Goal: Information Seeking & Learning: Learn about a topic

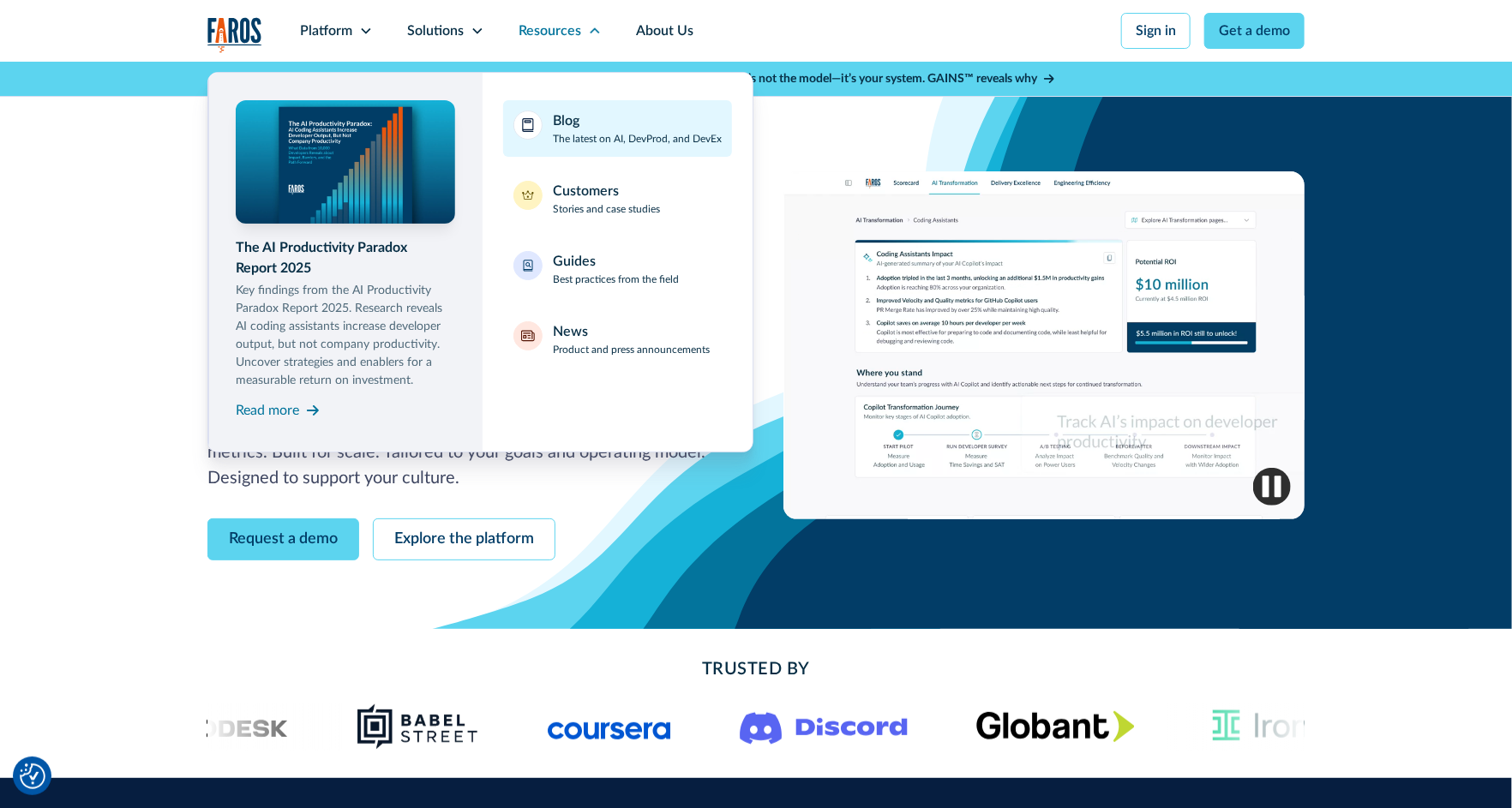
click at [560, 122] on div "Blog" at bounding box center [566, 120] width 27 height 21
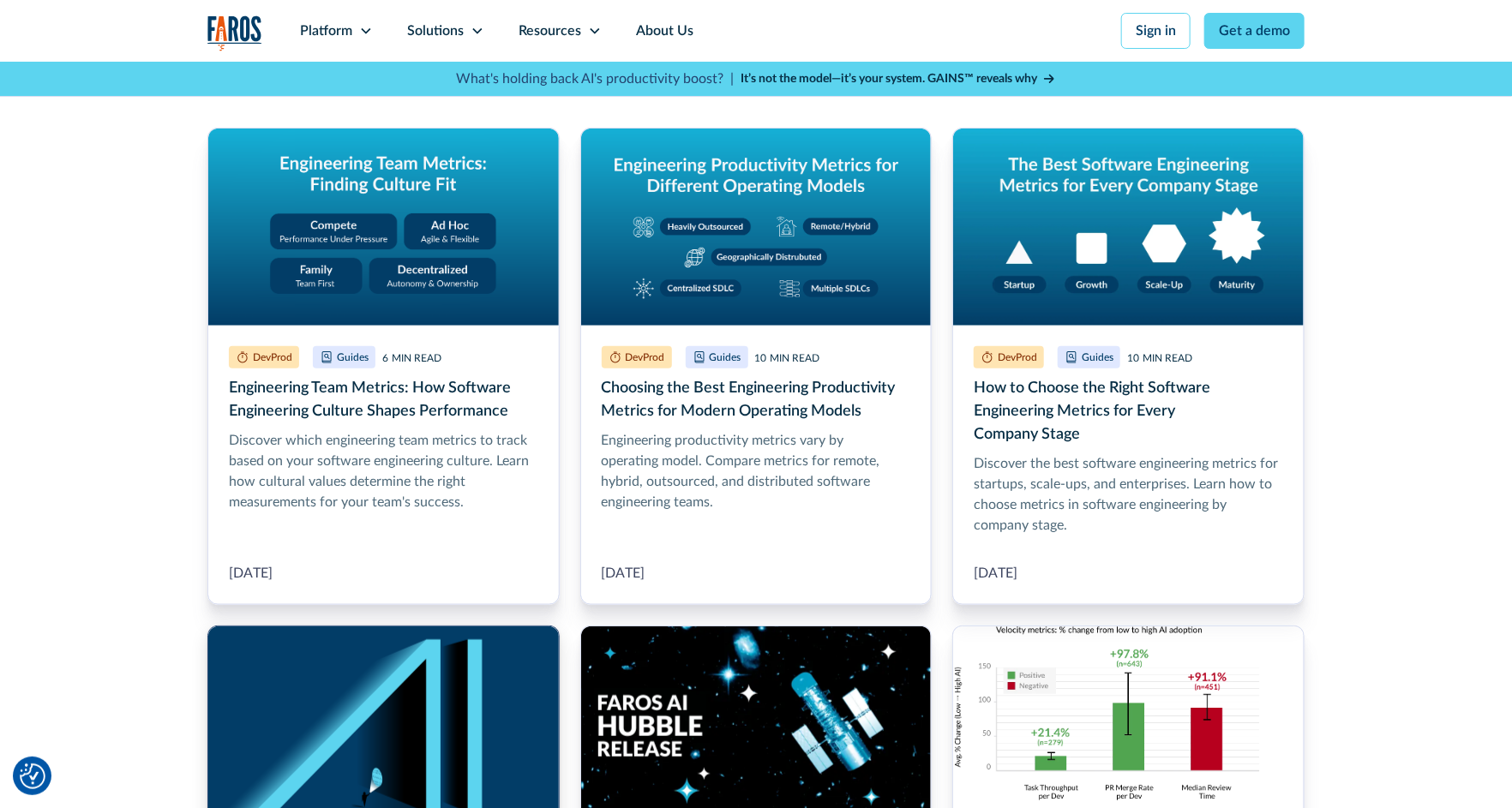
scroll to position [367, 0]
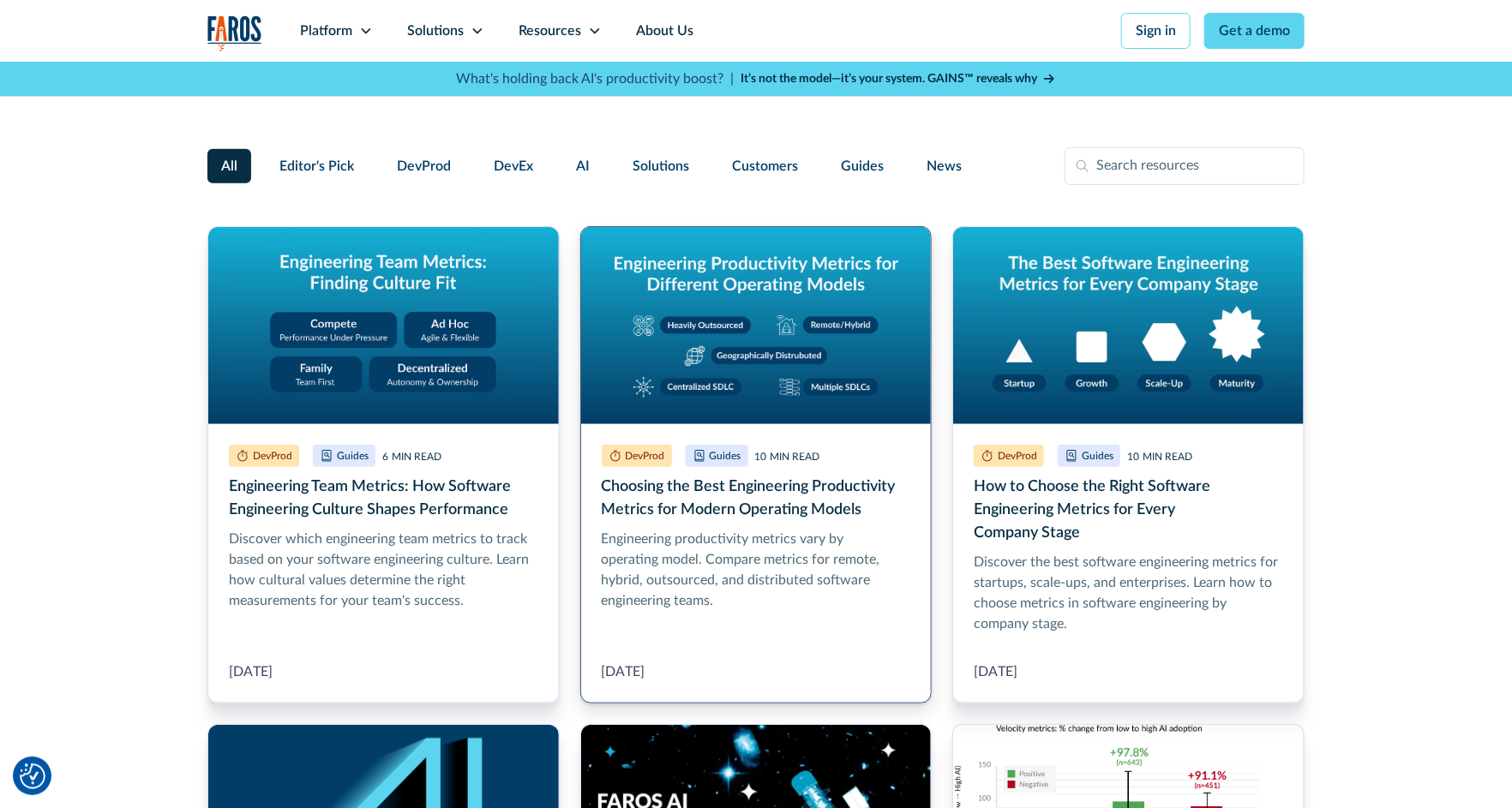
click at [698, 521] on link "Choosing the Best Engineering Productivity Metrics for Modern Operating Models" at bounding box center [756, 465] width 352 height 477
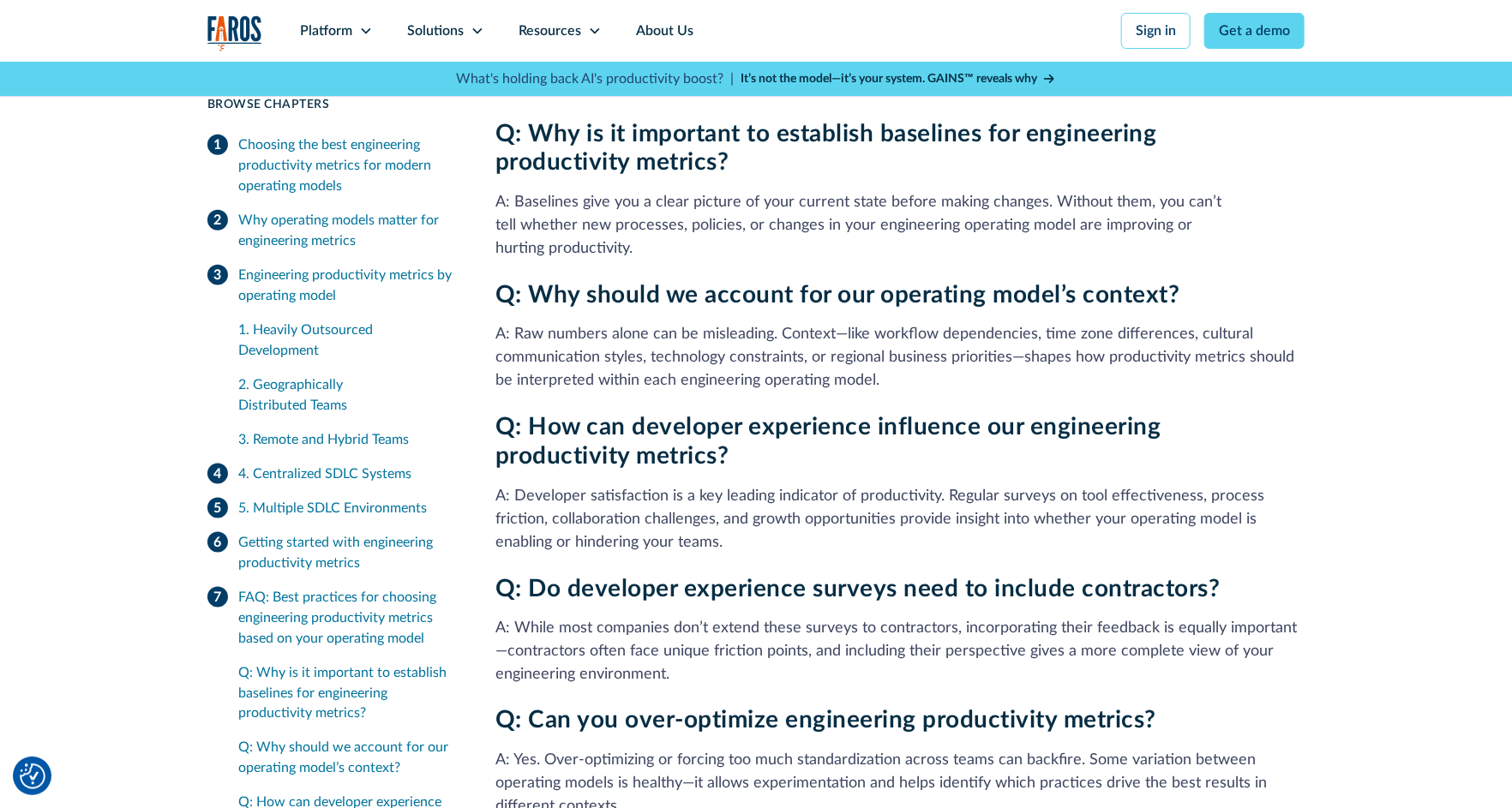
scroll to position [4929, 0]
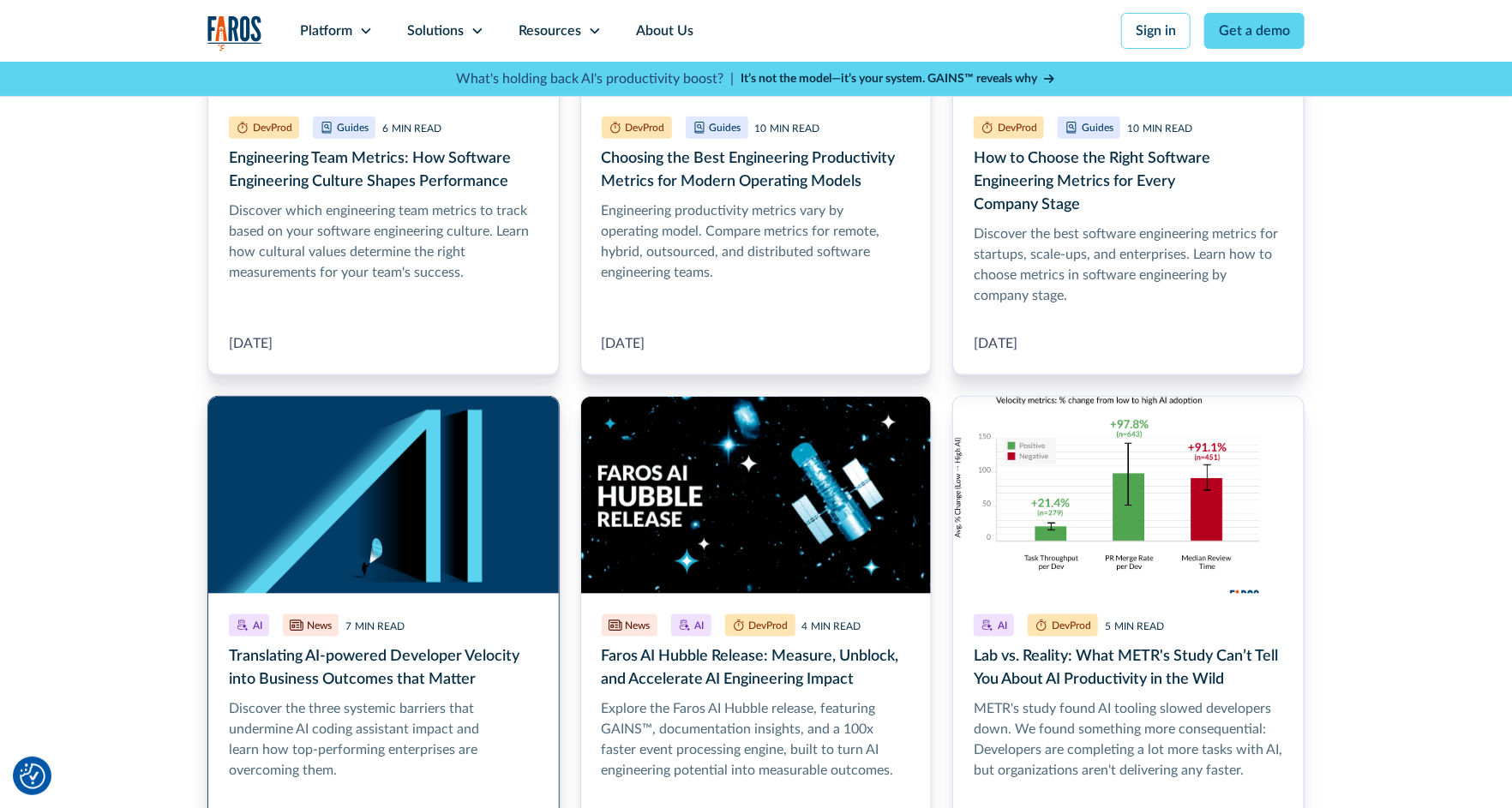
scroll to position [793, 0]
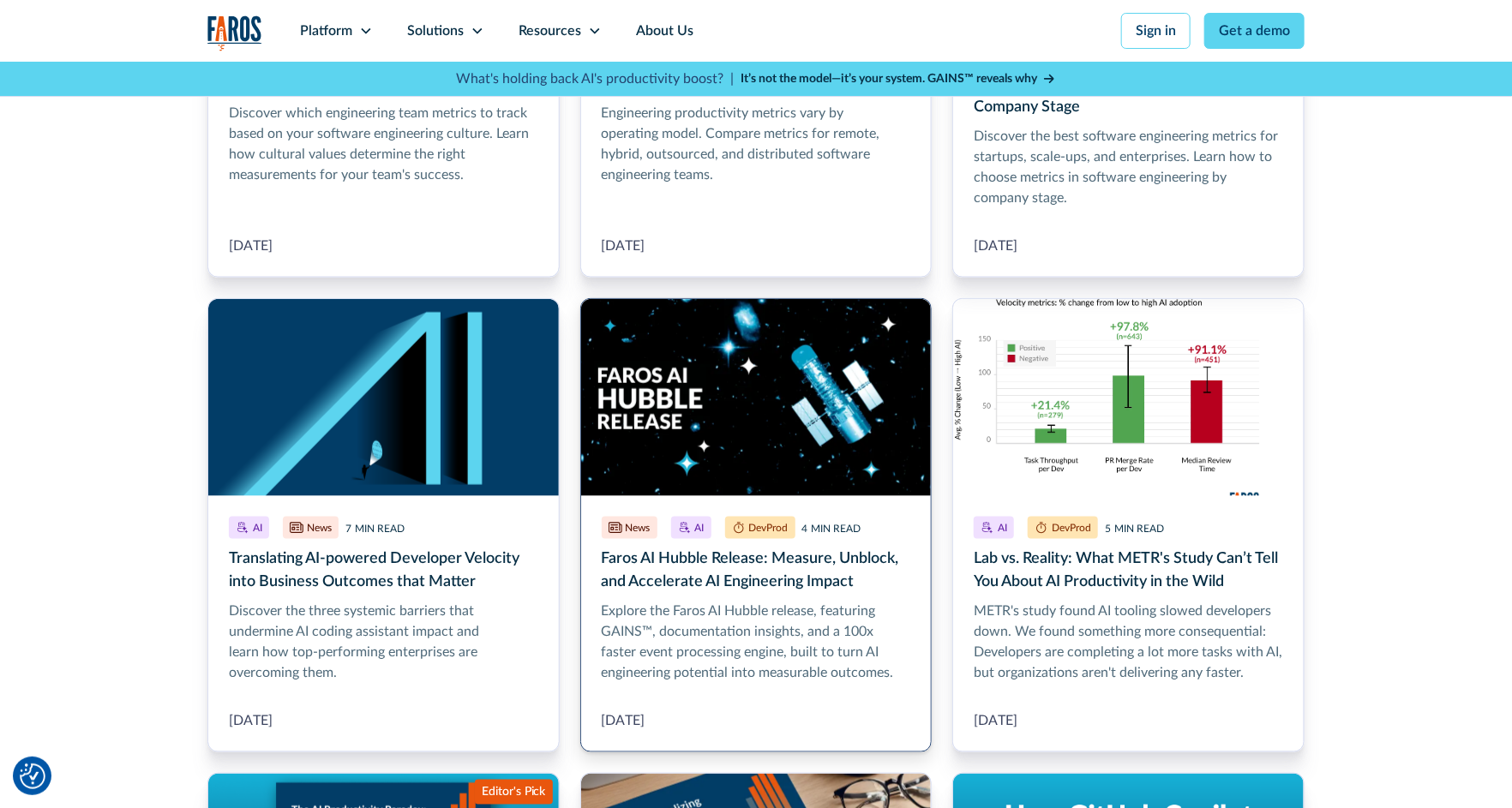
click at [744, 444] on link "Faros AI Hubble Release: Measure, Unblock, and Accelerate AI Engineering Impact" at bounding box center [756, 524] width 352 height 454
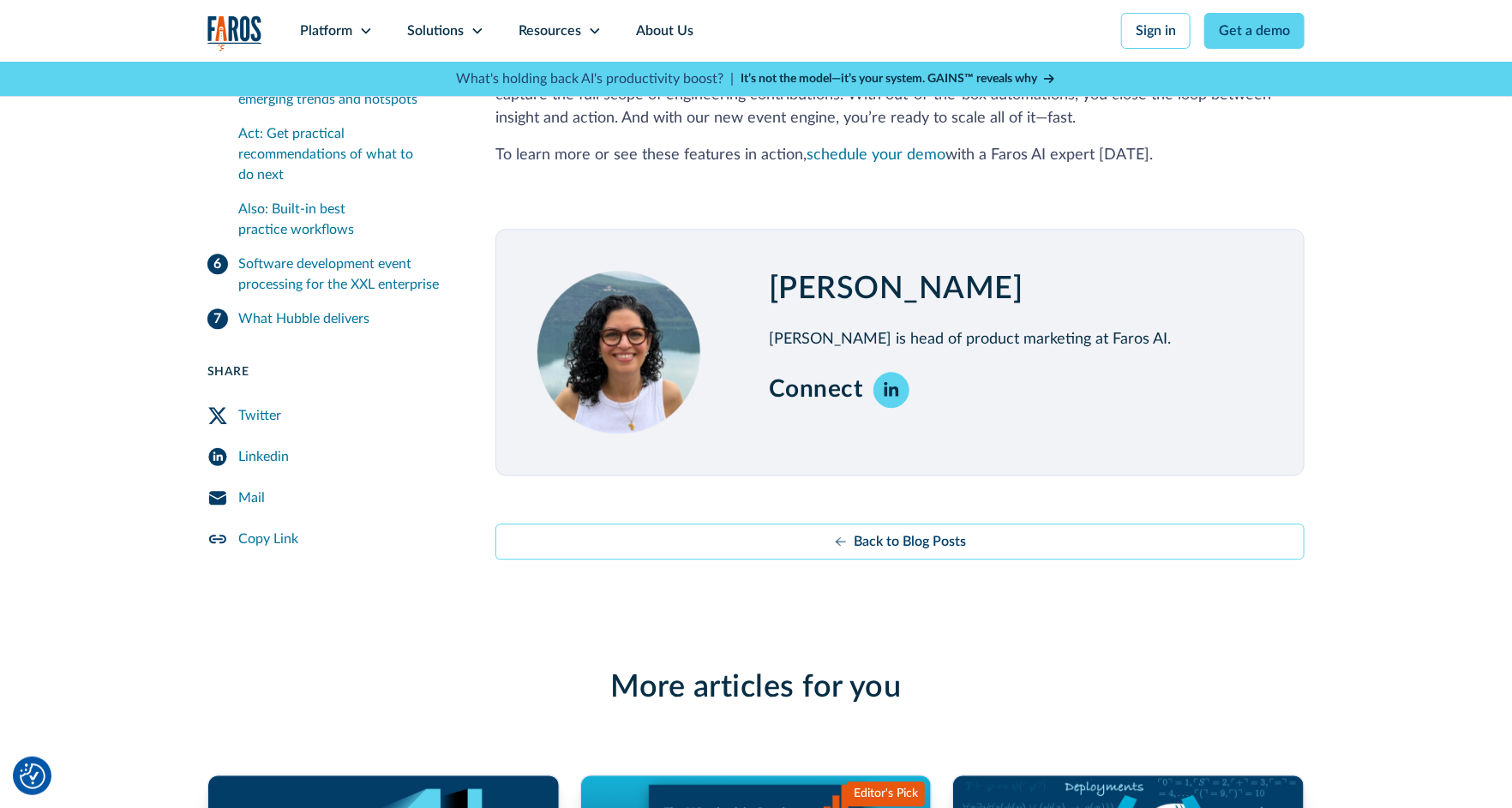
scroll to position [9214, 0]
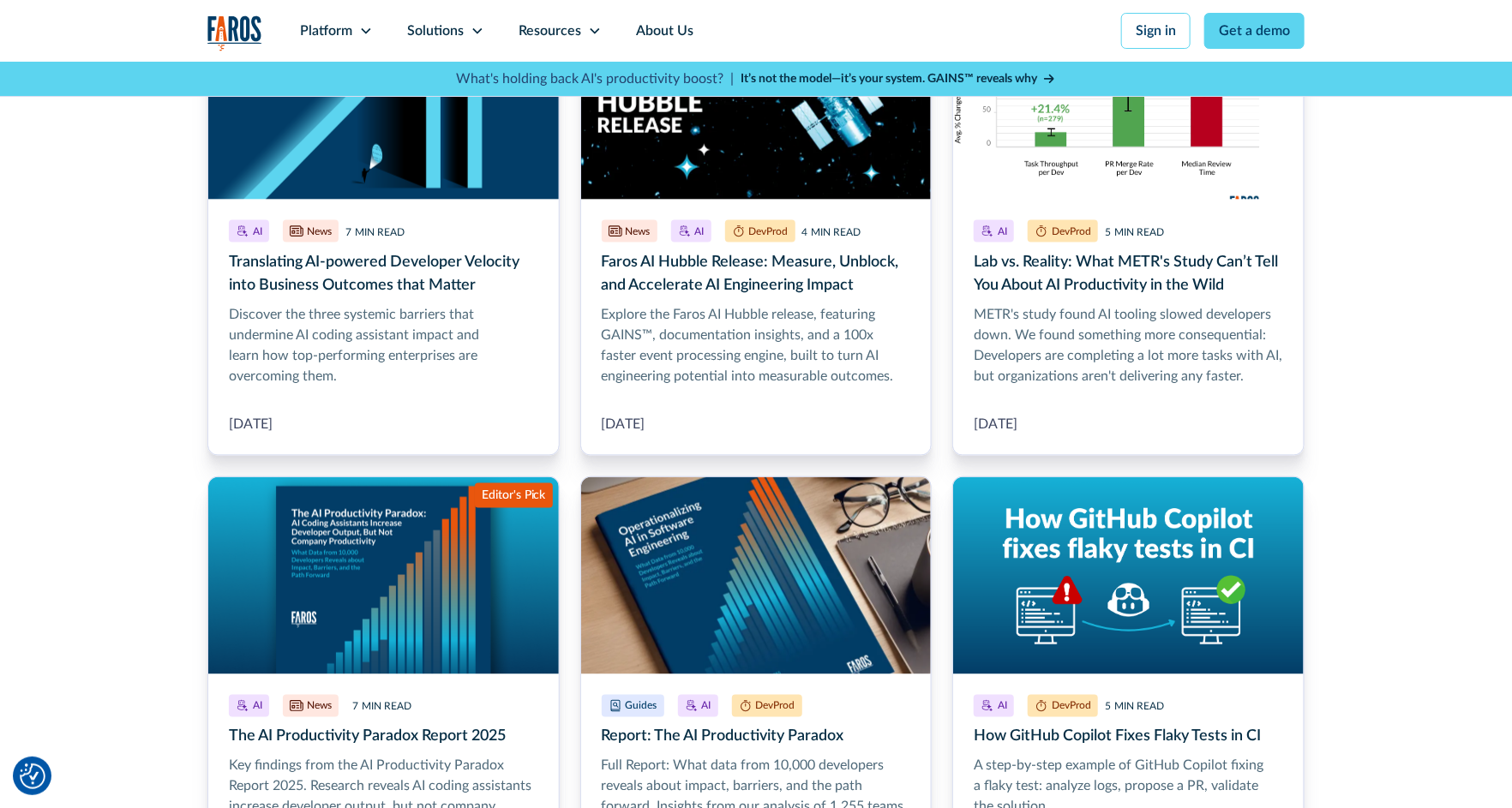
scroll to position [1175, 0]
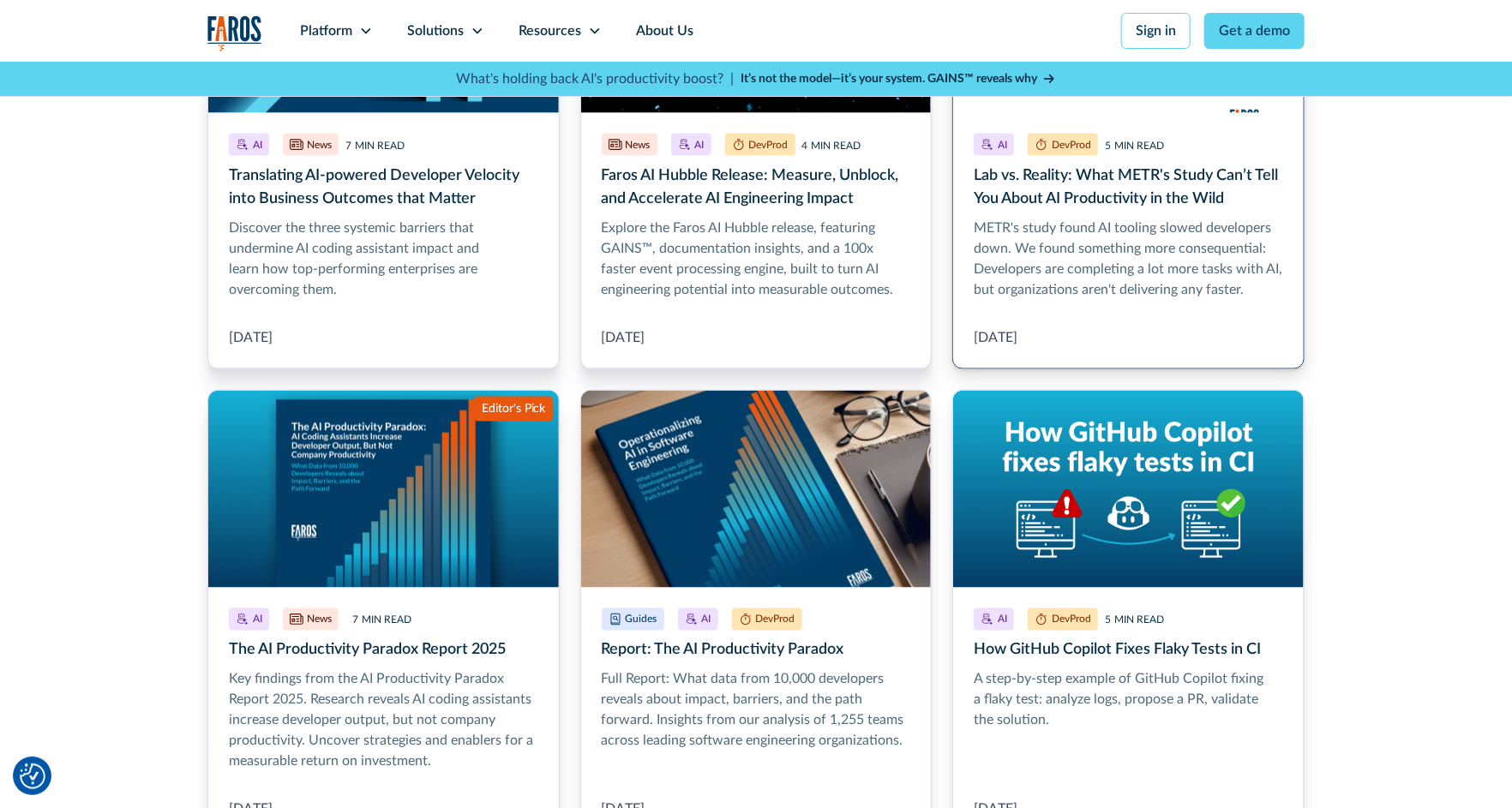
click at [1121, 195] on link "Lab vs. Reality: What METR's Study Can’t Tell You About AI Productivity in the …" at bounding box center [1128, 142] width 352 height 454
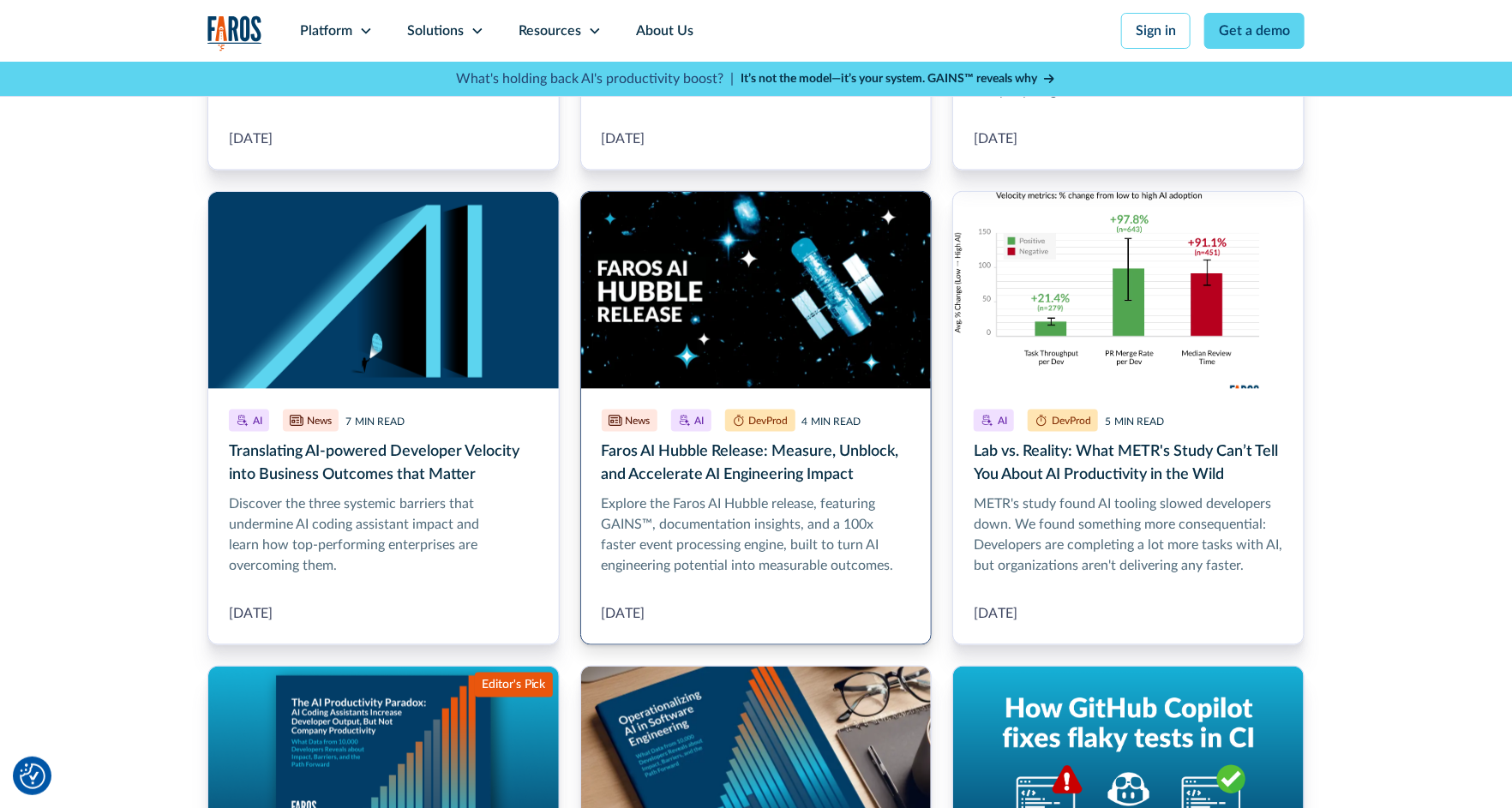
scroll to position [802, 0]
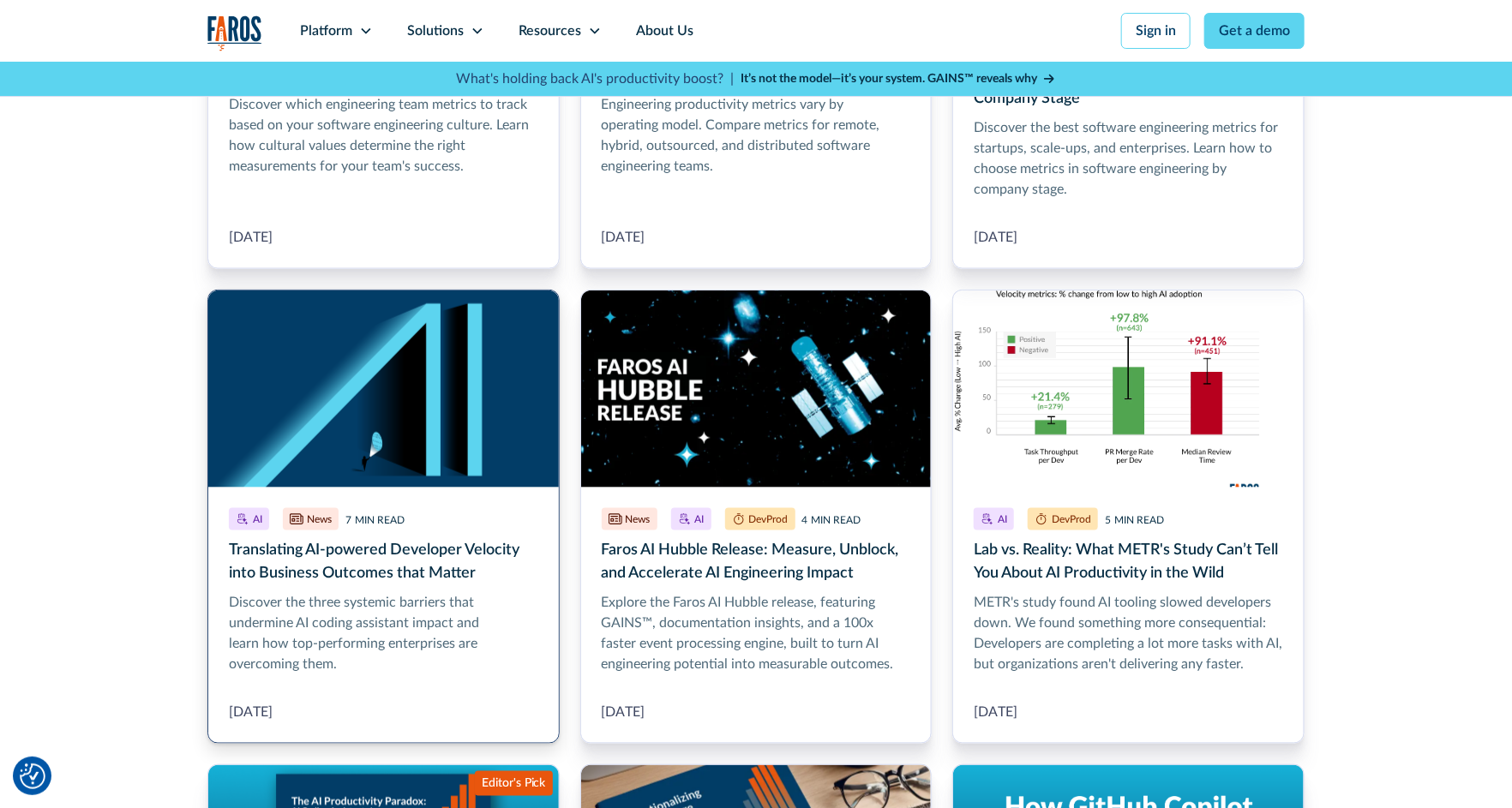
click at [389, 434] on link "Translating AI-powered Developer Velocity into Business Outcomes that Matter" at bounding box center [384, 516] width 352 height 454
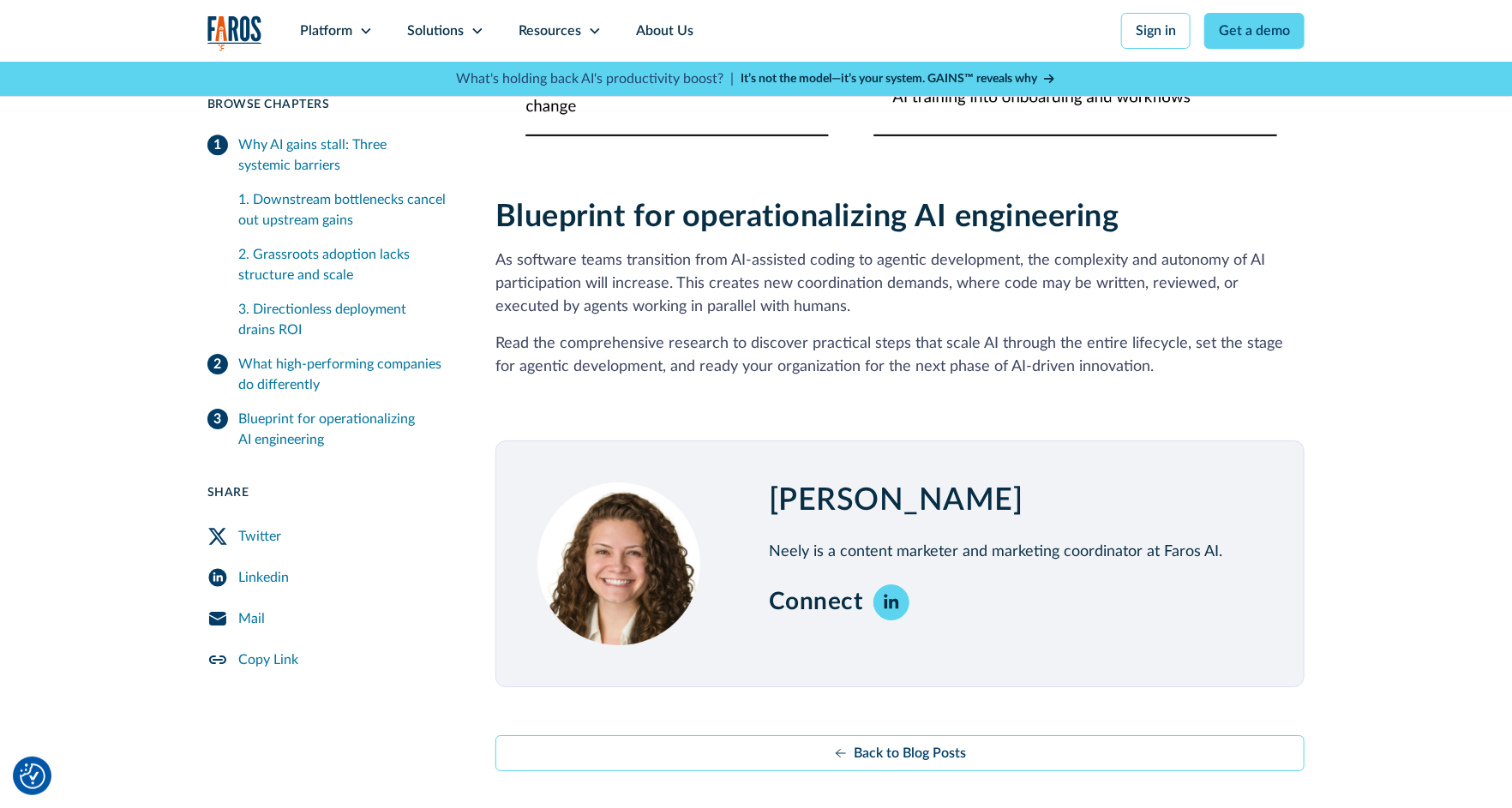
scroll to position [3760, 0]
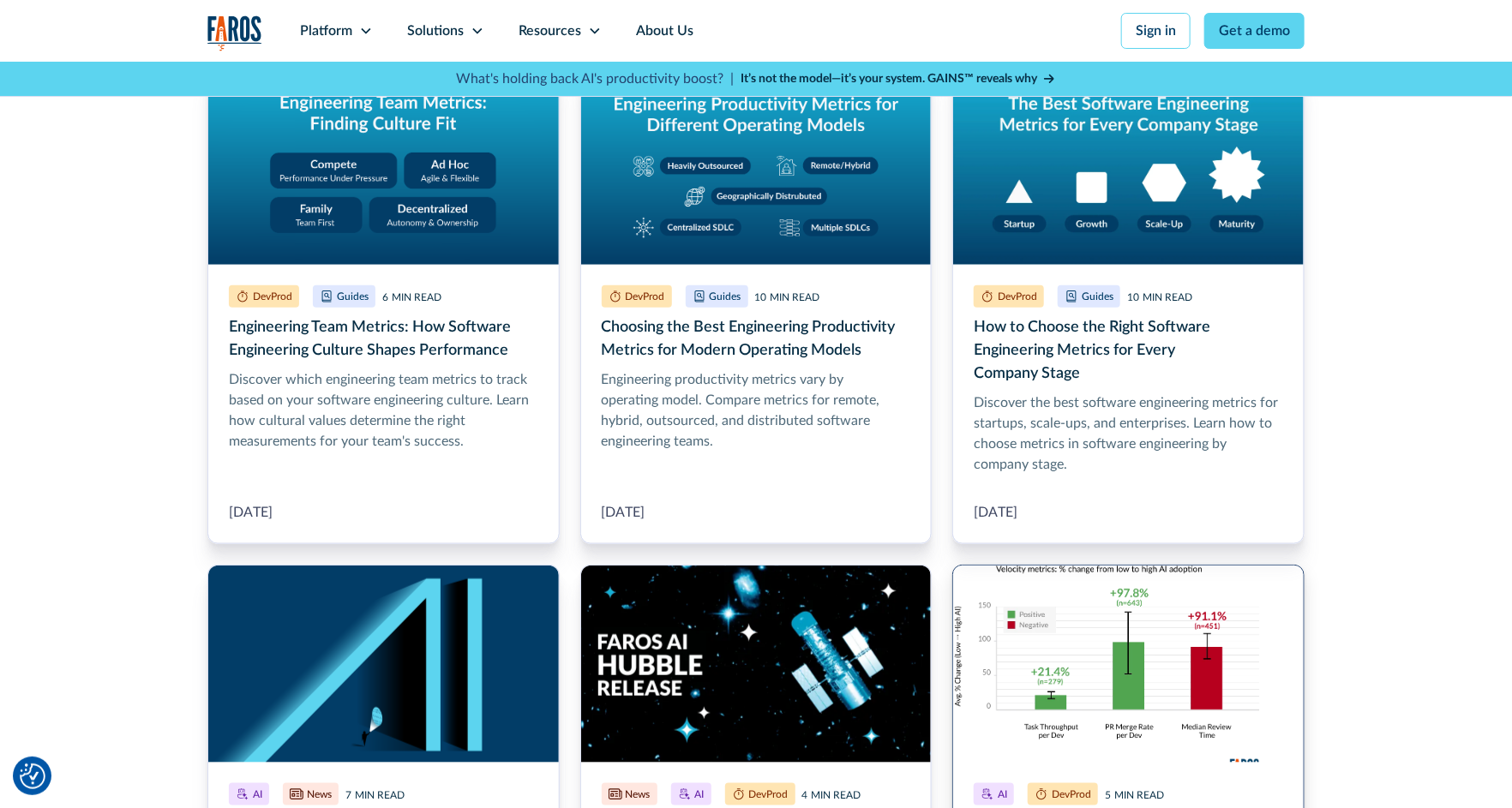
scroll to position [428, 0]
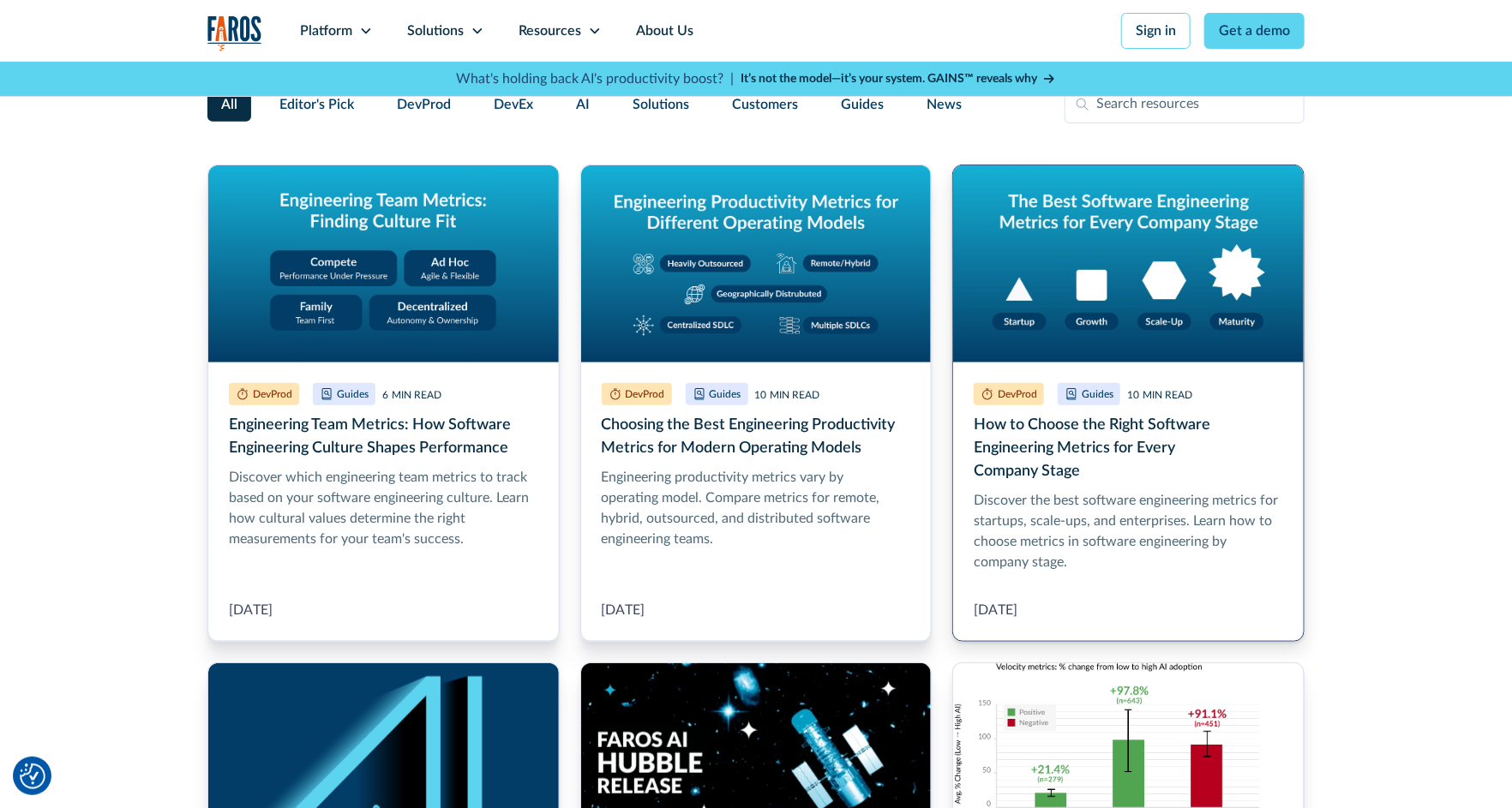
click at [1104, 406] on link "How to Choose the Right Software Engineering Metrics for Every Company Stage" at bounding box center [1128, 403] width 352 height 477
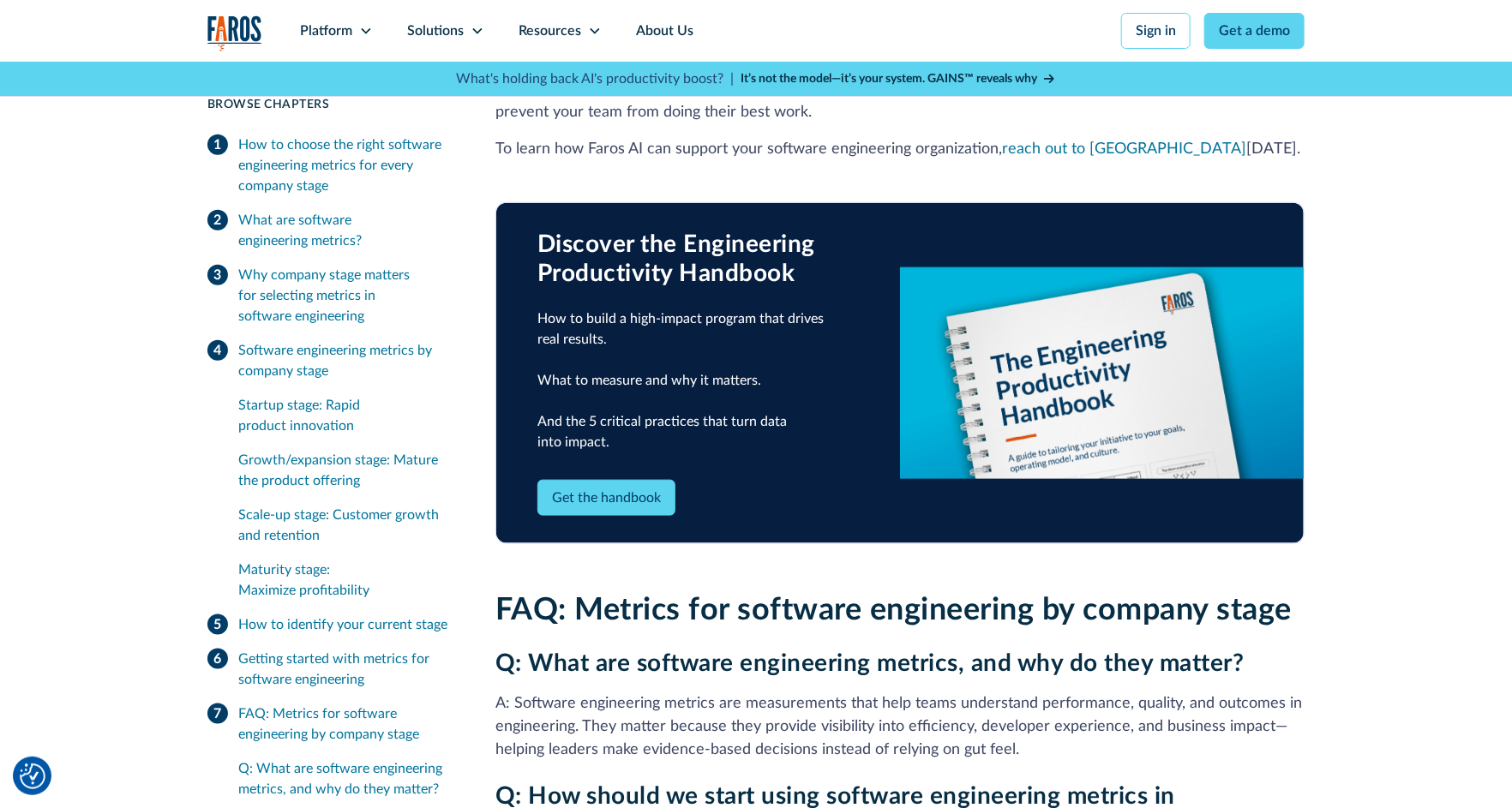
scroll to position [4290, 0]
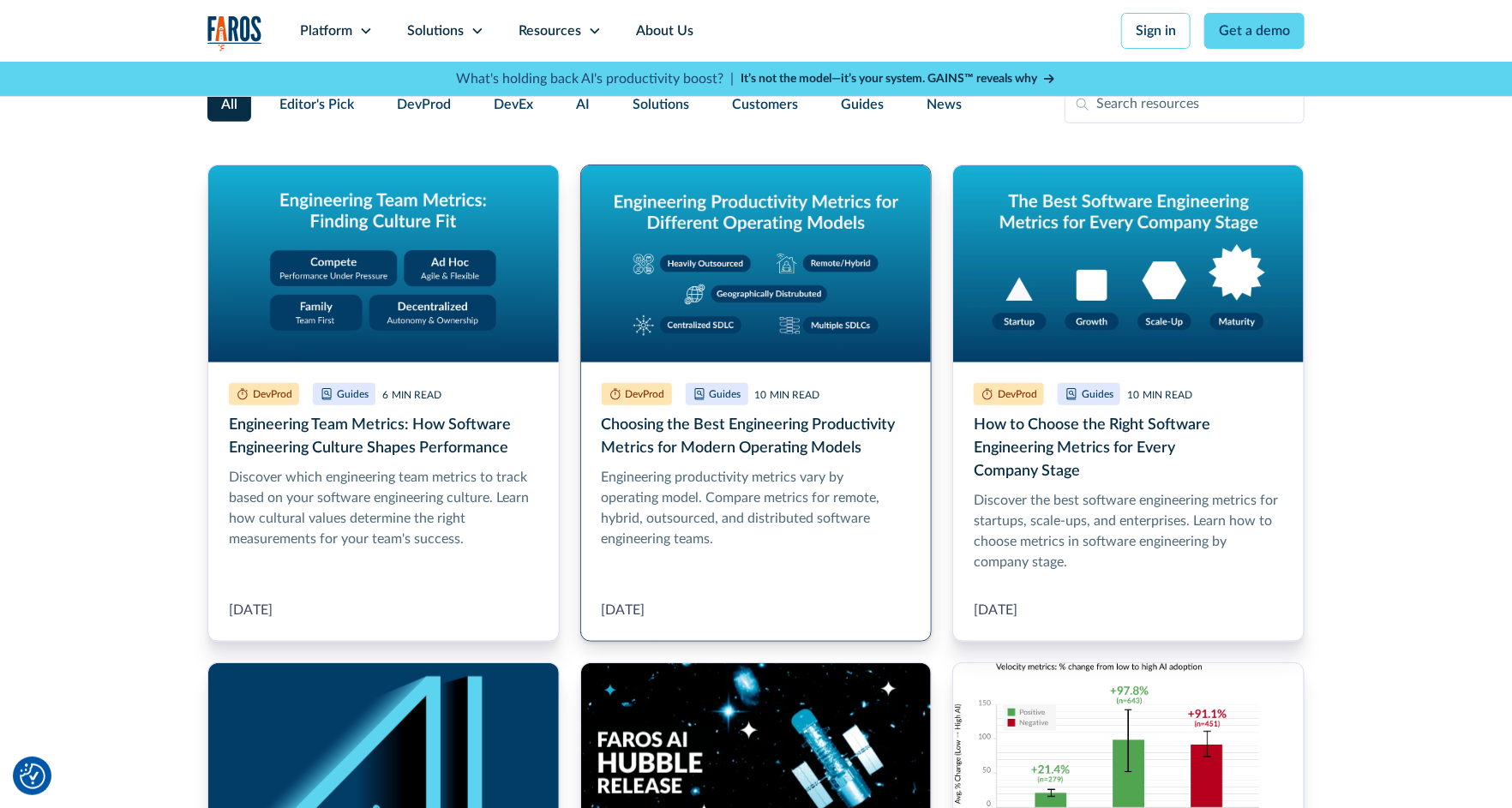
click at [756, 499] on link "Choosing the Best Engineering Productivity Metrics for Modern Operating Models" at bounding box center [756, 403] width 352 height 477
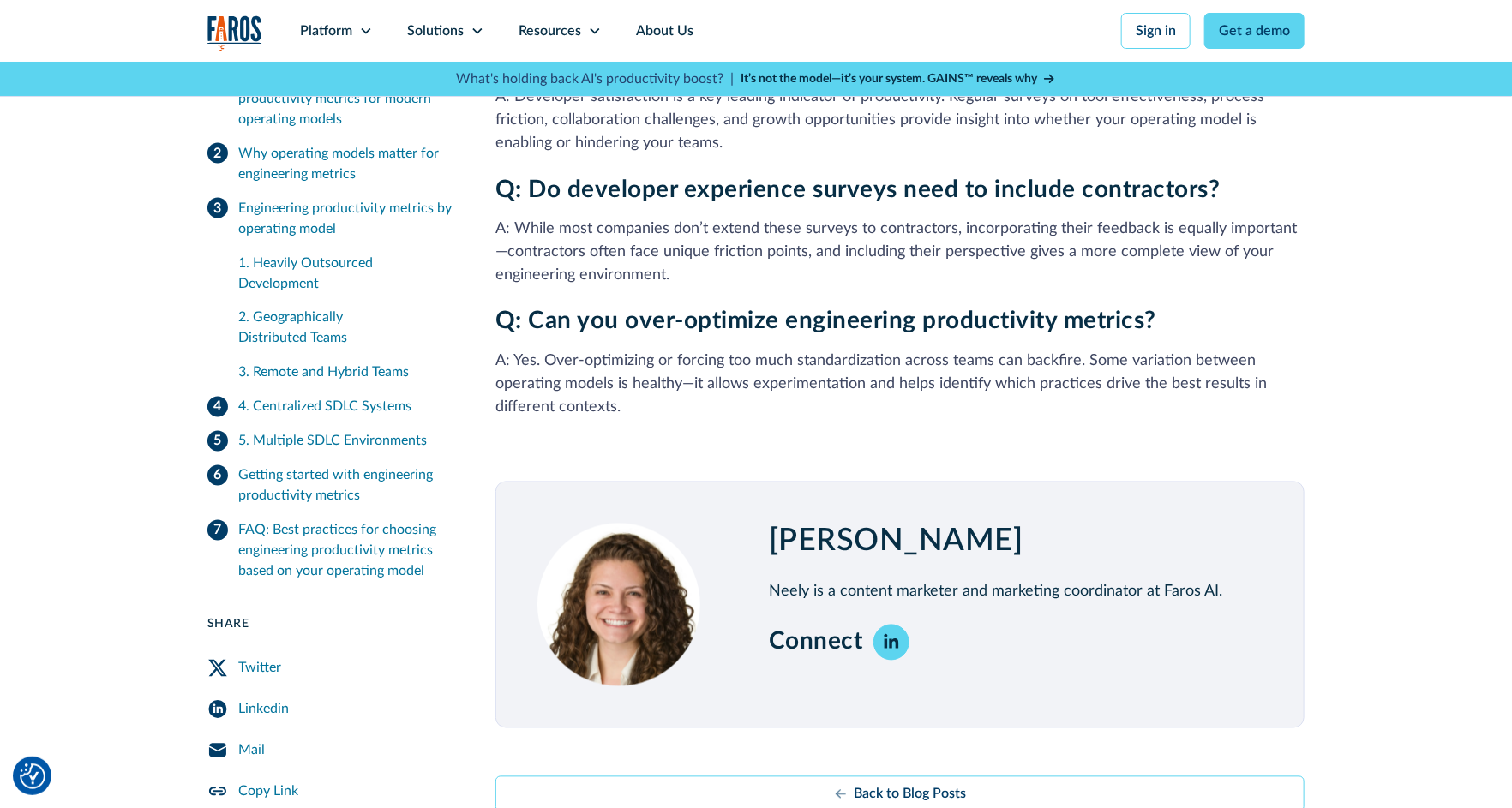
scroll to position [4811, 0]
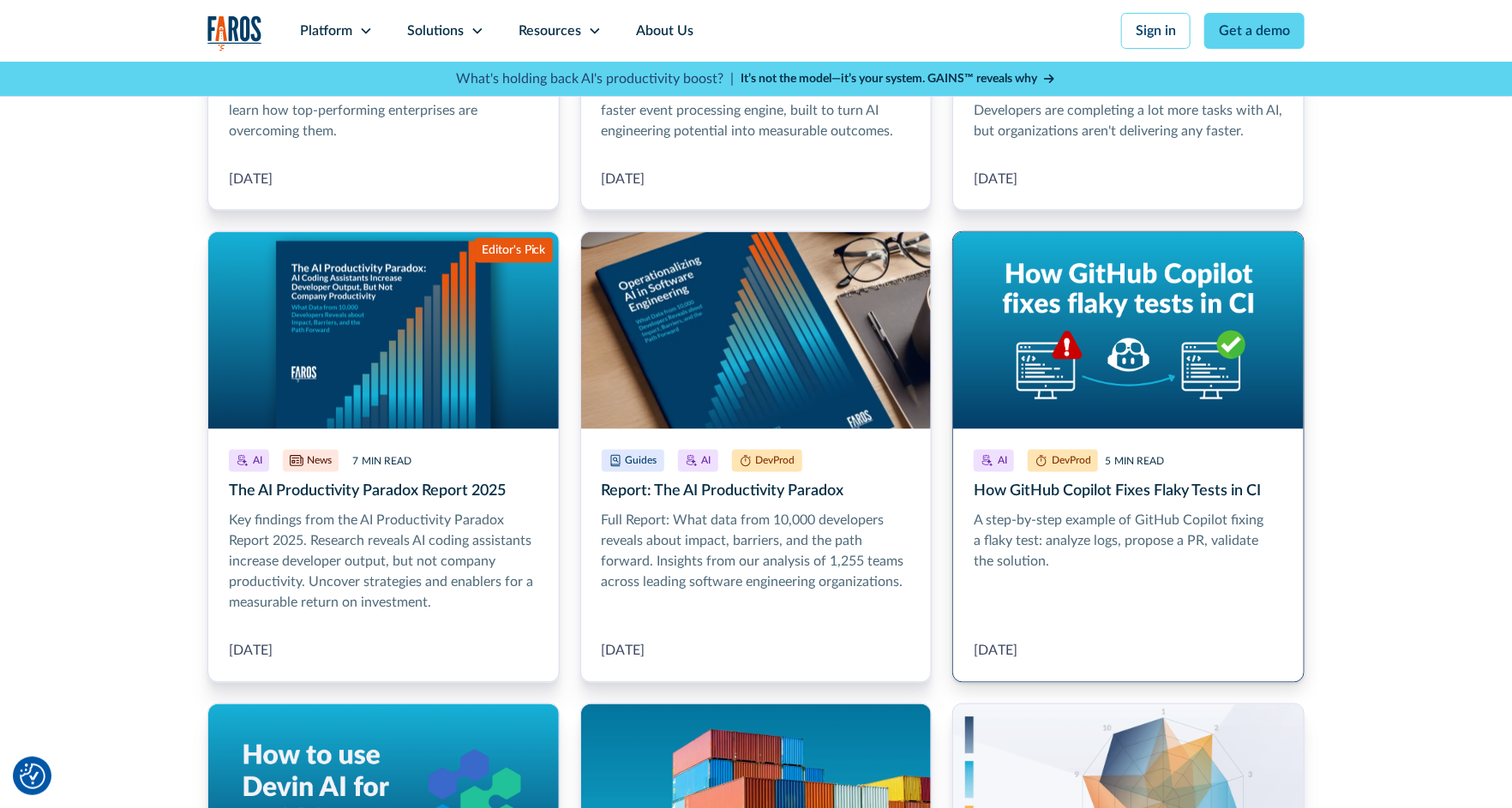
scroll to position [1348, 0]
